Goal: Task Accomplishment & Management: Manage account settings

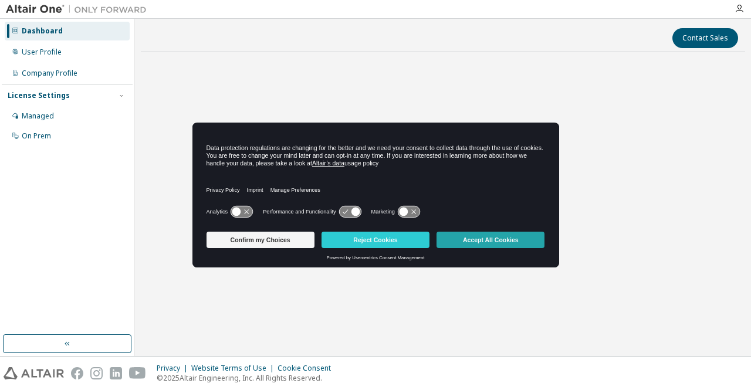
click at [457, 247] on button "Accept All Cookies" at bounding box center [491, 240] width 108 height 16
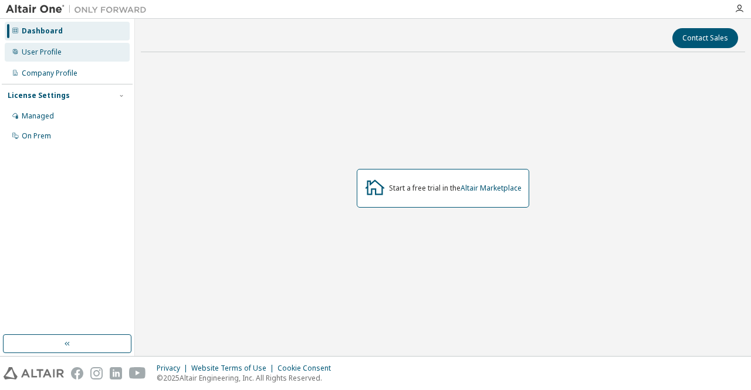
click at [89, 60] on div "User Profile" at bounding box center [67, 52] width 125 height 19
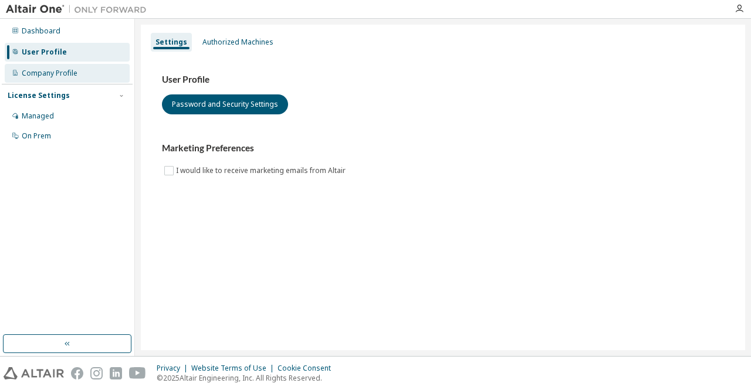
click at [83, 73] on div "Company Profile" at bounding box center [67, 73] width 125 height 19
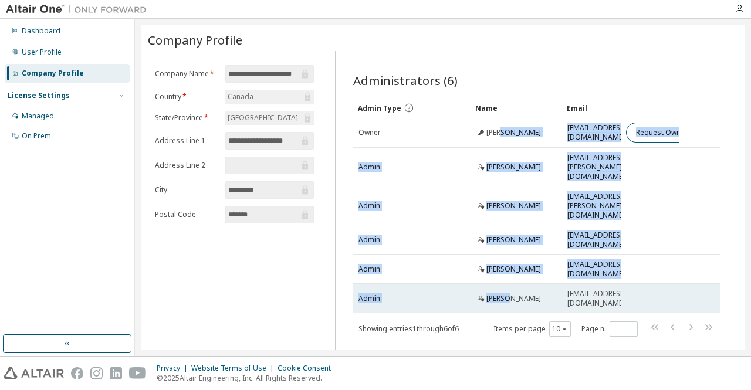
drag, startPoint x: 512, startPoint y: 133, endPoint x: 515, endPoint y: 279, distance: 146.2
click at [515, 279] on tbody "Owner Janelle Resch jresch@uwaterloo.ca Request Owner Change Admin Sagar Patel …" at bounding box center [537, 215] width 368 height 196
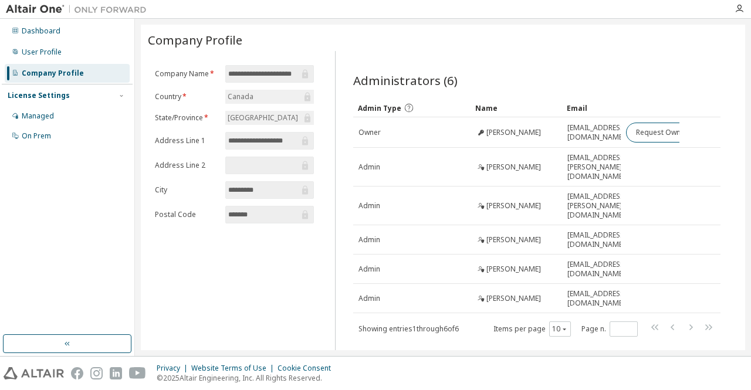
click at [522, 350] on div "**********" at bounding box center [443, 200] width 605 height 351
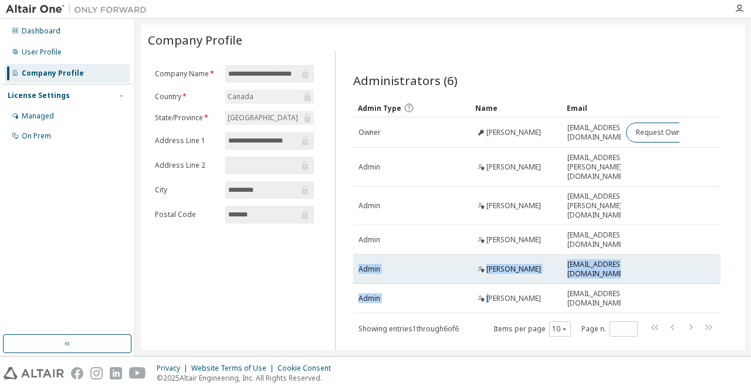
drag, startPoint x: 495, startPoint y: 281, endPoint x: 702, endPoint y: 238, distance: 211.8
click at [702, 238] on tbody "Owner Janelle Resch jresch@uwaterloo.ca Request Owner Change Admin Sagar Patel …" at bounding box center [537, 215] width 368 height 196
click at [700, 255] on tr "Admin Mihaela Vlasea vlasea@uwaterloo.ca" at bounding box center [537, 269] width 368 height 29
drag, startPoint x: 549, startPoint y: 240, endPoint x: 390, endPoint y: 249, distance: 158.8
click at [390, 255] on tr "Admin Mihaela Vlasea vlasea@uwaterloo.ca" at bounding box center [537, 269] width 368 height 29
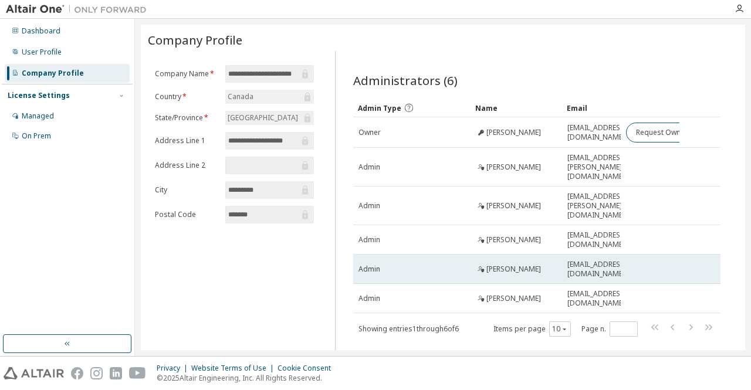
click at [463, 265] on div "Admin" at bounding box center [412, 269] width 107 height 9
click at [481, 267] on icon at bounding box center [480, 268] width 2 height 3
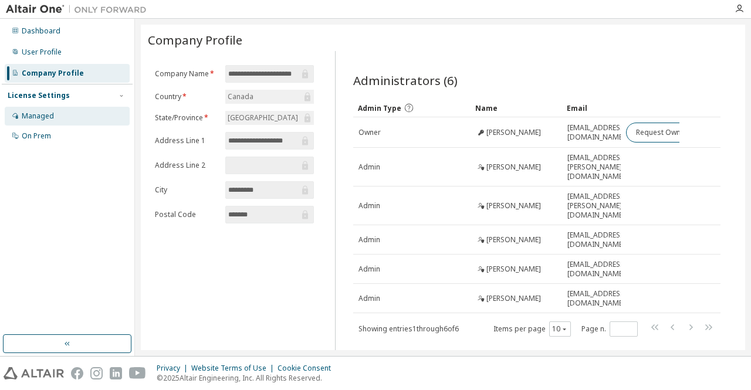
click at [59, 124] on div "Managed" at bounding box center [67, 116] width 125 height 19
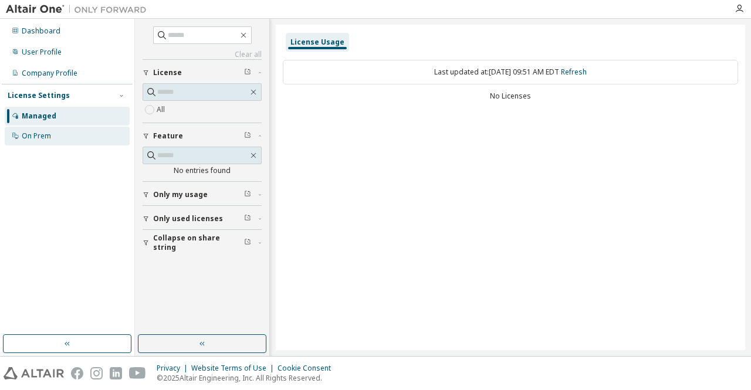
click at [22, 127] on div "On Prem" at bounding box center [67, 136] width 125 height 19
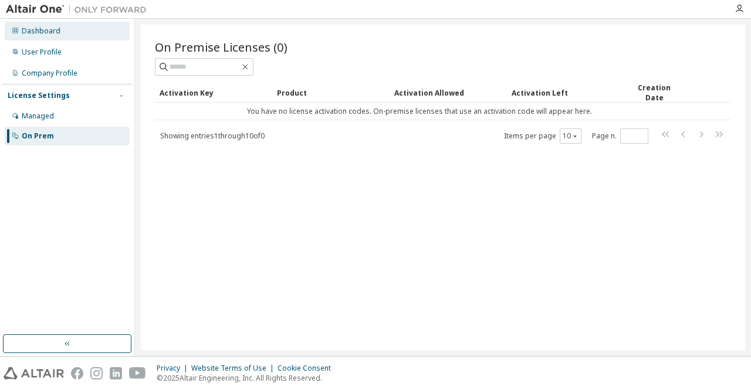
click at [78, 29] on div "Dashboard" at bounding box center [67, 31] width 125 height 19
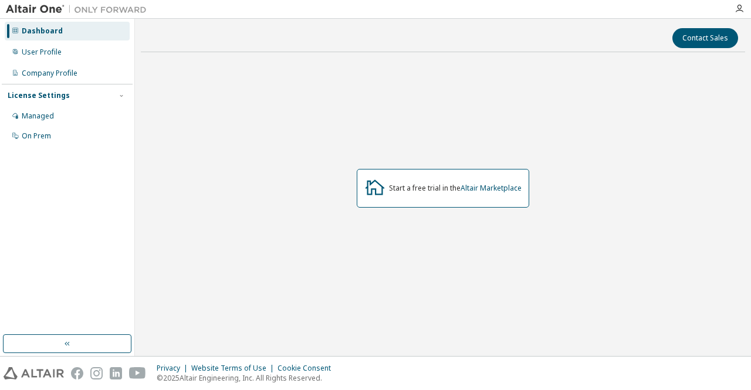
click at [733, 10] on div at bounding box center [739, 8] width 23 height 9
click at [737, 9] on icon "button" at bounding box center [739, 8] width 9 height 9
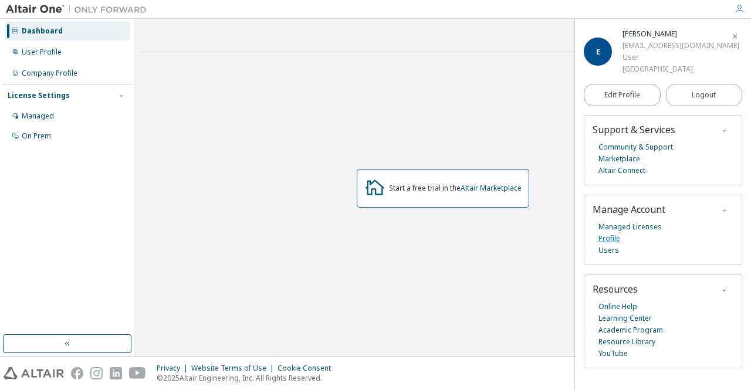
click at [618, 240] on link "Profile" at bounding box center [610, 239] width 22 height 12
click at [742, 8] on icon "button" at bounding box center [739, 8] width 9 height 9
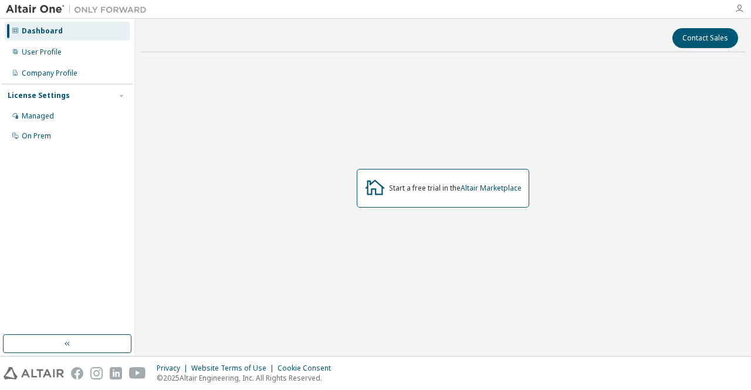
click at [740, 7] on icon "button" at bounding box center [739, 8] width 9 height 9
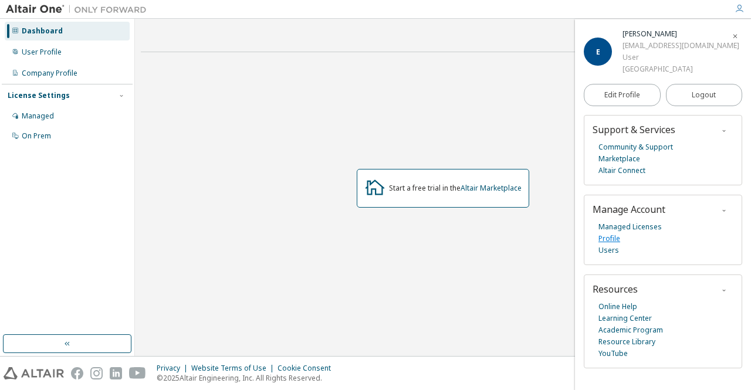
click at [616, 237] on link "Profile" at bounding box center [610, 239] width 22 height 12
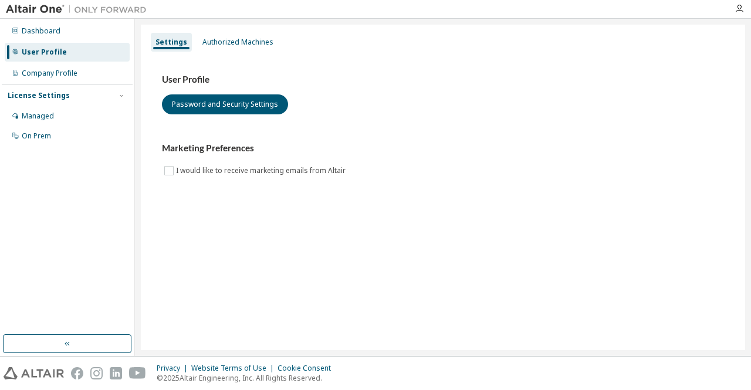
click at [350, 117] on div "User Profile Password and Security Settings Marketing Preferences I would like …" at bounding box center [443, 126] width 562 height 104
click at [242, 49] on div "Authorized Machines" at bounding box center [238, 42] width 80 height 19
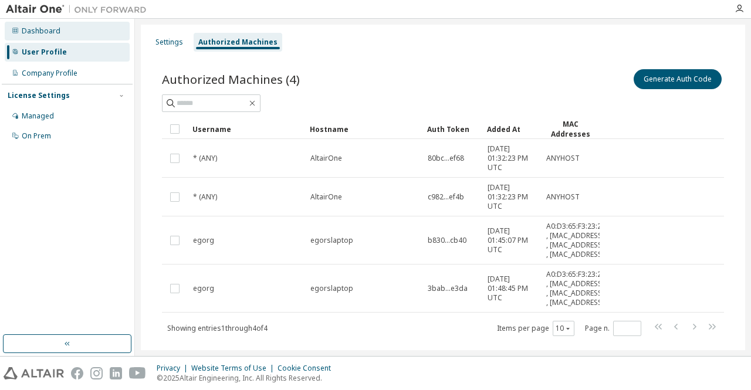
click at [56, 36] on div "Dashboard" at bounding box center [67, 31] width 125 height 19
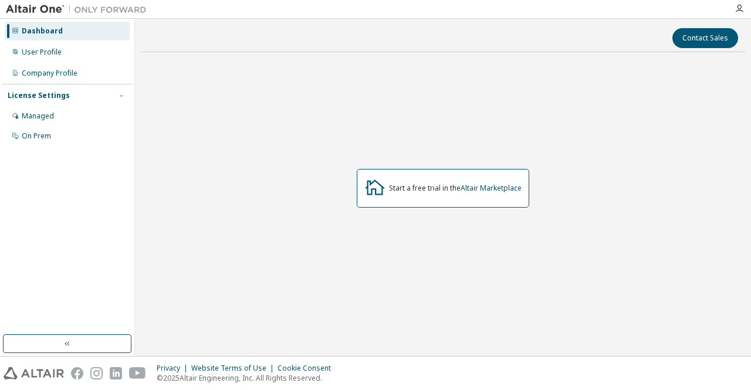
click at [45, 7] on img at bounding box center [79, 10] width 147 height 12
click at [48, 9] on img at bounding box center [79, 10] width 147 height 12
click at [39, 36] on div "Dashboard" at bounding box center [67, 31] width 125 height 19
click at [96, 9] on img at bounding box center [79, 10] width 147 height 12
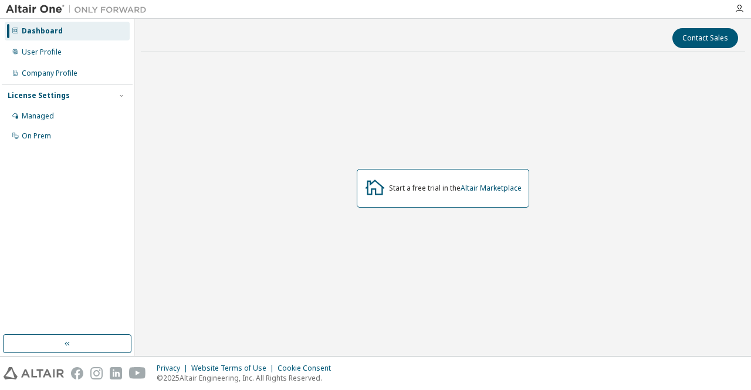
click at [15, 16] on div at bounding box center [76, 9] width 153 height 18
click at [35, 0] on div at bounding box center [76, 9] width 153 height 18
